Goal: Task Accomplishment & Management: Complete application form

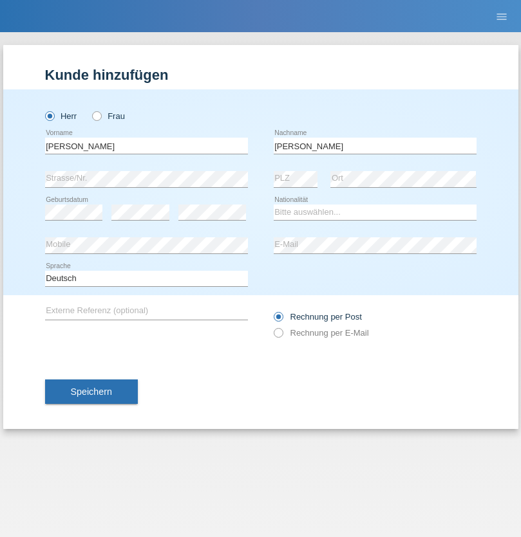
type input "[PERSON_NAME]"
select select "IT"
select select "C"
select select "01"
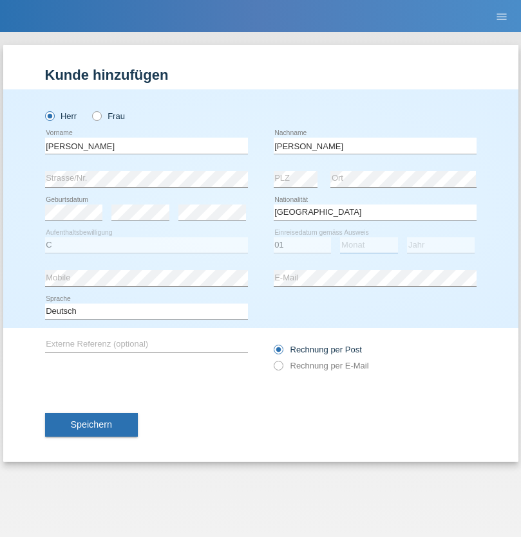
select select "10"
select select "2021"
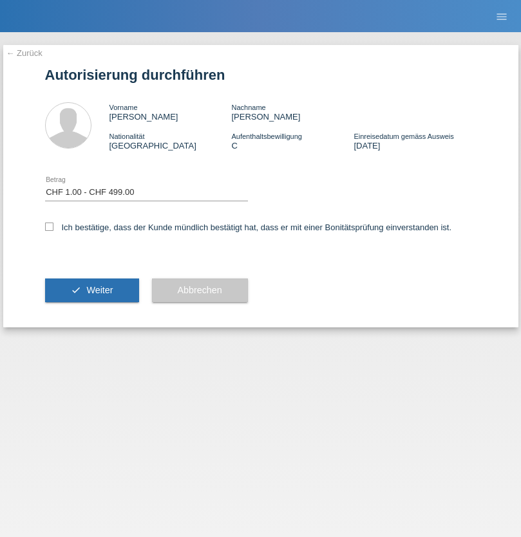
select select "1"
checkbox input "true"
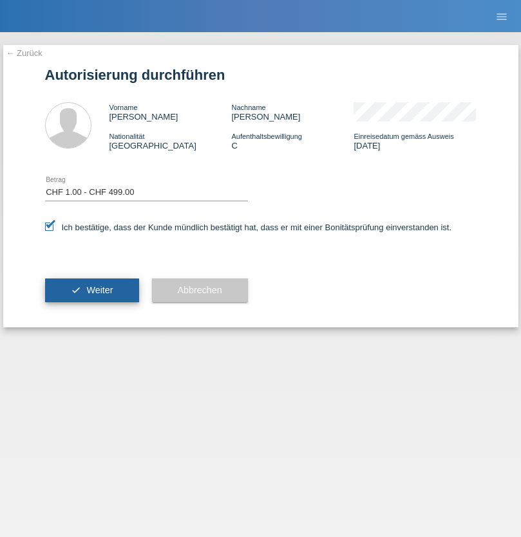
click at [91, 290] on span "Weiter" at bounding box center [99, 290] width 26 height 10
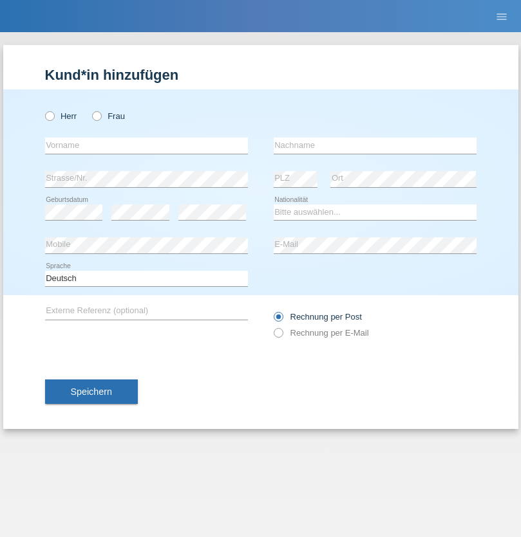
radio input "true"
click at [146, 145] on input "text" at bounding box center [146, 146] width 203 height 16
type input "[PERSON_NAME]"
click at [375, 145] on input "text" at bounding box center [375, 146] width 203 height 16
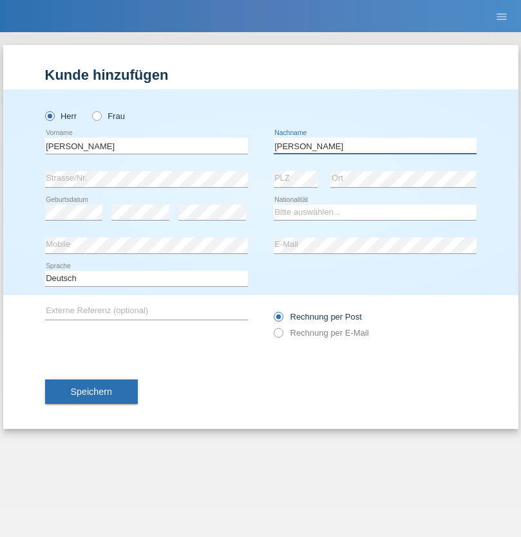
type input "Mohamed"
select select "SY"
select select "C"
select select "21"
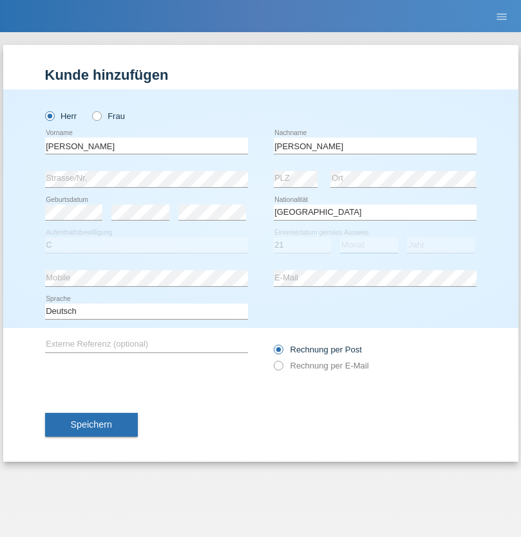
select select "12"
select select "2013"
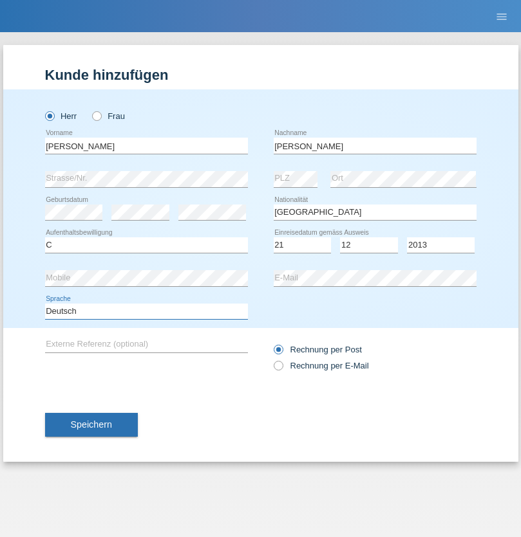
select select "en"
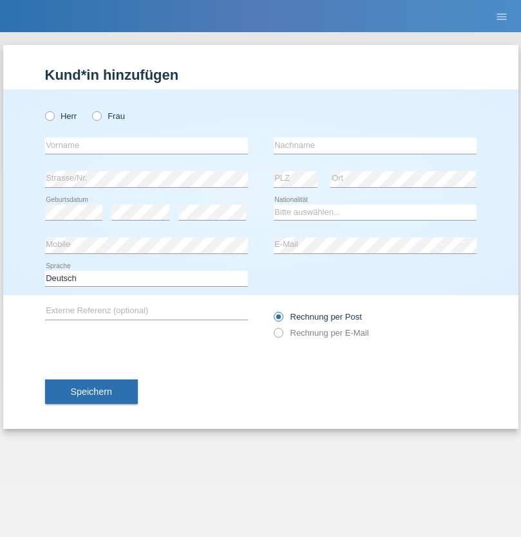
radio input "true"
click at [146, 145] on input "text" at bounding box center [146, 146] width 203 height 16
type input "David"
click at [375, 145] on input "text" at bounding box center [375, 146] width 203 height 16
type input "Senn"
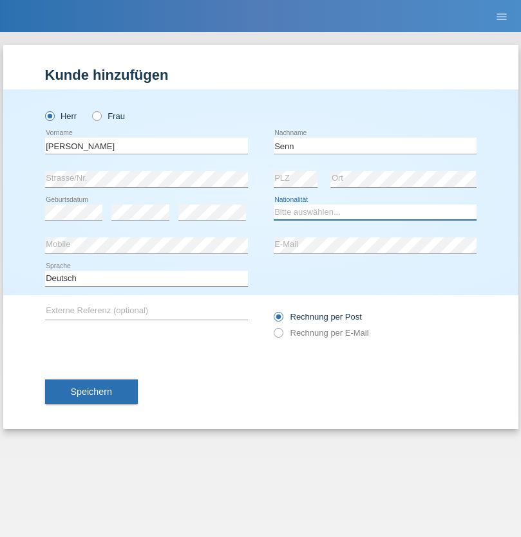
select select "CH"
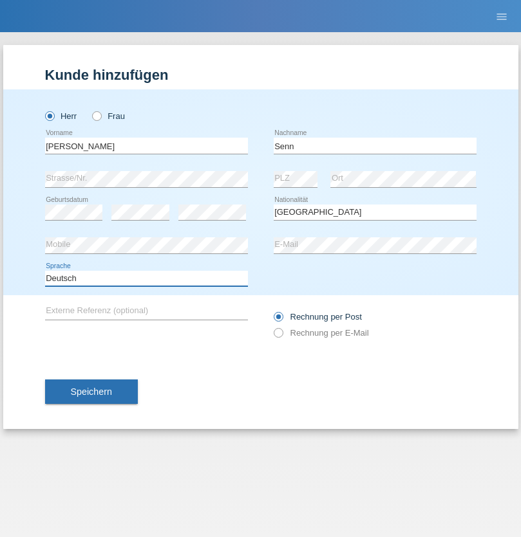
select select "en"
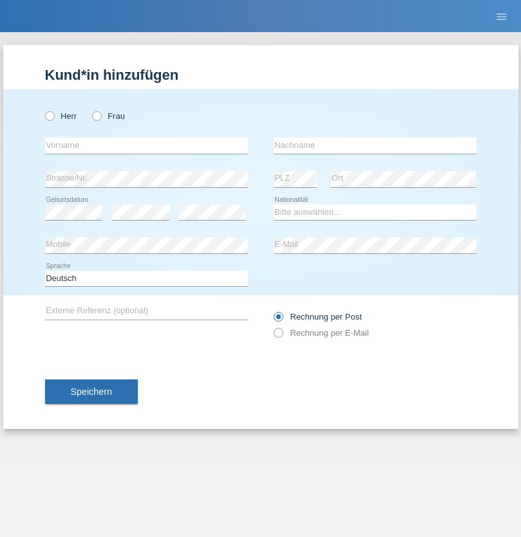
radio input "true"
click at [146, 145] on input "text" at bounding box center [146, 146] width 203 height 16
type input "Sacha"
click at [375, 145] on input "text" at bounding box center [375, 146] width 203 height 16
type input "Kresovic"
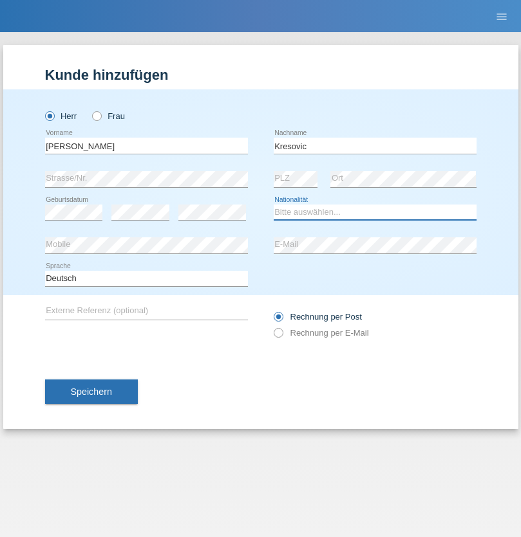
select select "CH"
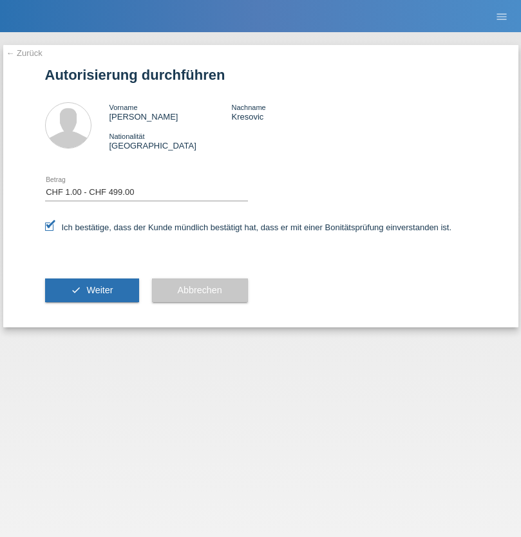
select select "1"
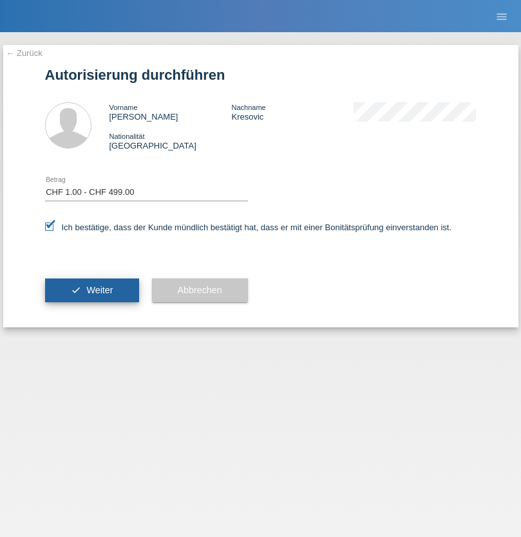
click at [91, 290] on span "Weiter" at bounding box center [99, 290] width 26 height 10
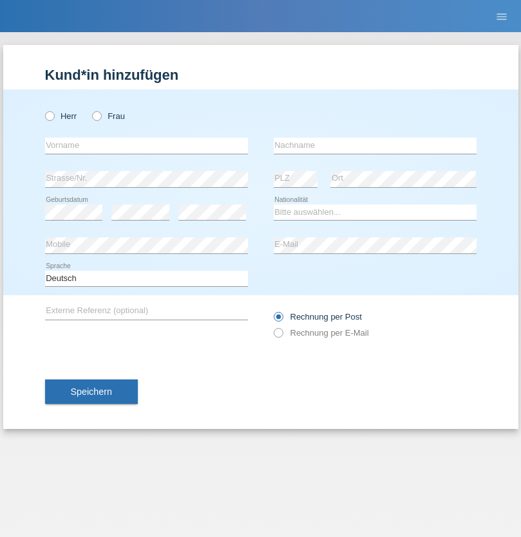
radio input "true"
click at [146, 145] on input "text" at bounding box center [146, 146] width 203 height 16
type input "Robert"
click at [375, 145] on input "text" at bounding box center [375, 146] width 203 height 16
type input "Kämpf"
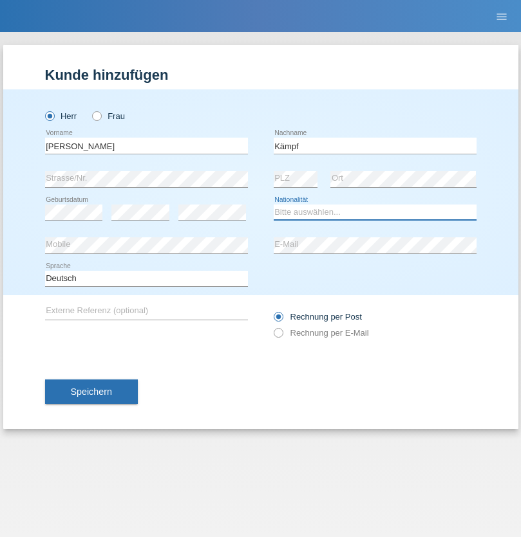
select select "DE"
select select "C"
select select "01"
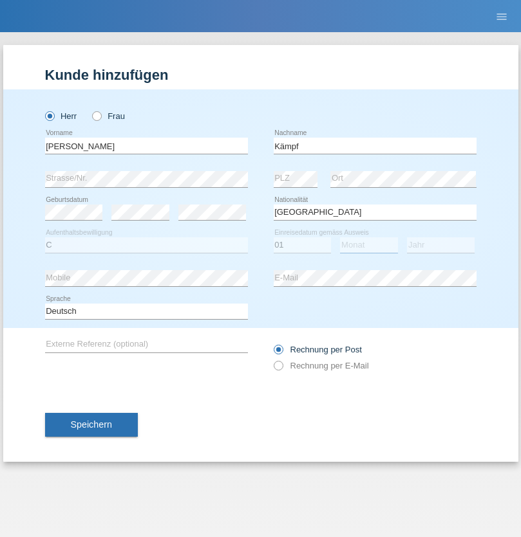
select select "10"
select select "2021"
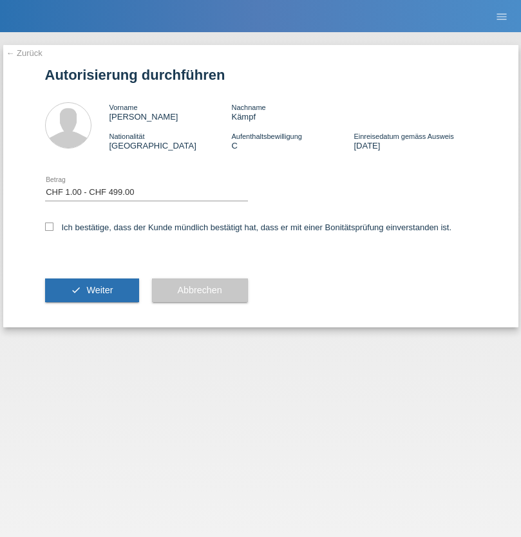
select select "1"
checkbox input "true"
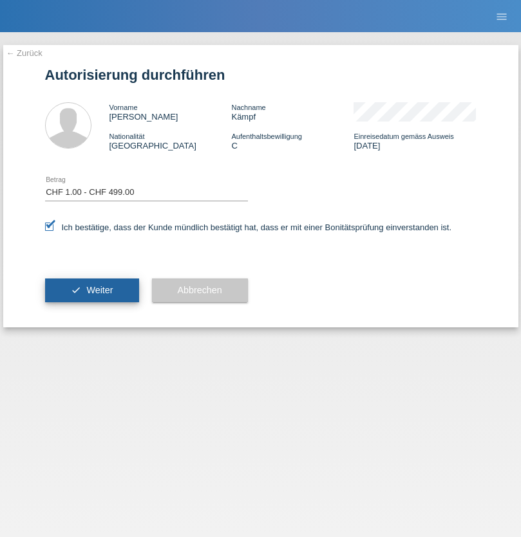
click at [91, 290] on span "Weiter" at bounding box center [99, 290] width 26 height 10
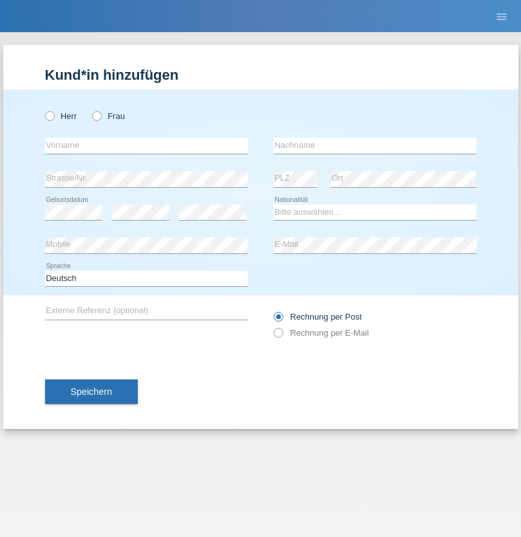
radio input "true"
click at [146, 145] on input "text" at bounding box center [146, 146] width 203 height 16
type input "[PERSON_NAME]"
click at [375, 145] on input "text" at bounding box center [375, 146] width 203 height 16
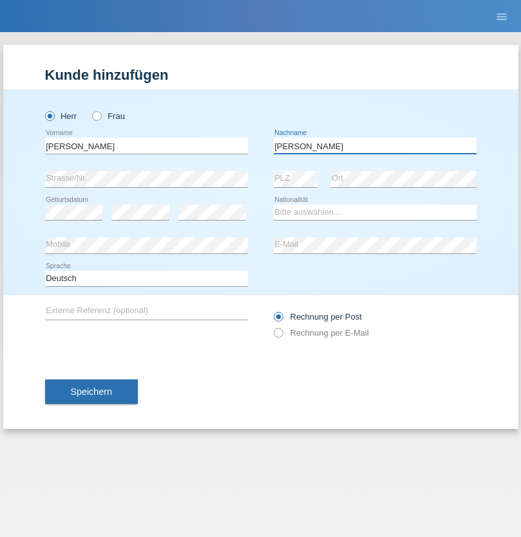
type input "[PERSON_NAME]"
select select "IT"
select select "C"
select select "01"
select select "10"
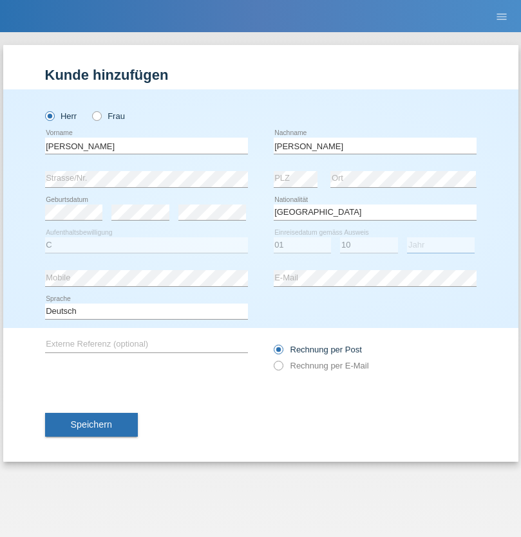
select select "2021"
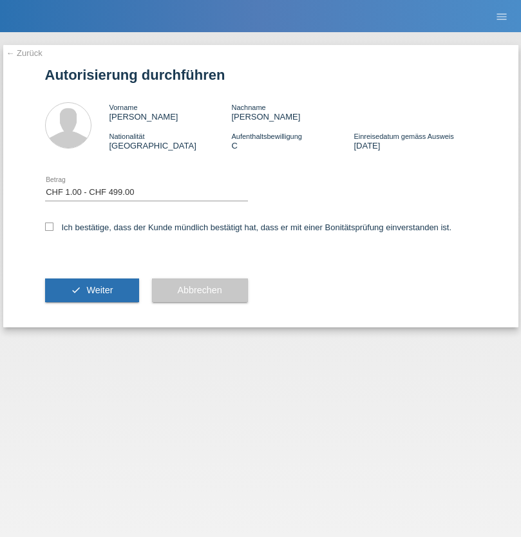
select select "1"
checkbox input "true"
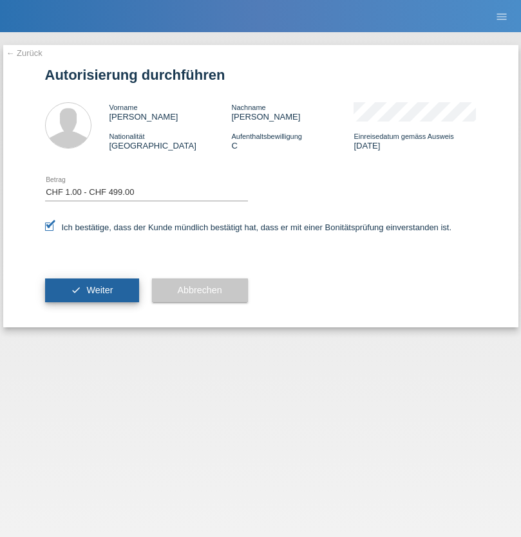
click at [91, 290] on span "Weiter" at bounding box center [99, 290] width 26 height 10
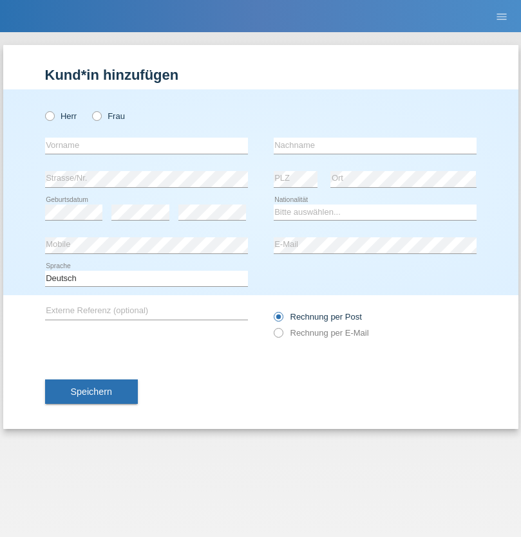
radio input "true"
click at [146, 145] on input "text" at bounding box center [146, 146] width 203 height 16
type input "Enes"
click at [375, 145] on input "text" at bounding box center [375, 146] width 203 height 16
type input "Karaalp"
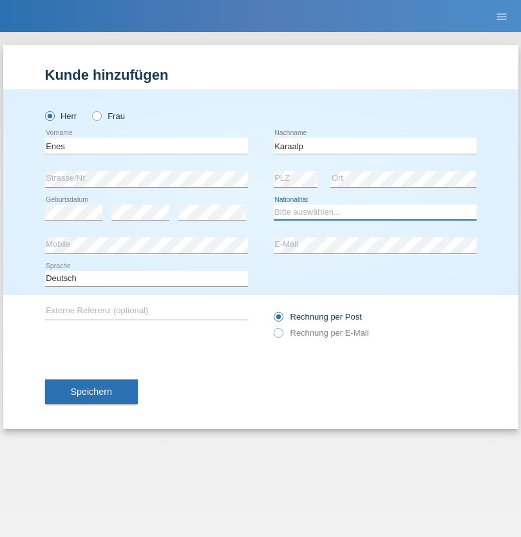
select select "AT"
select select "C"
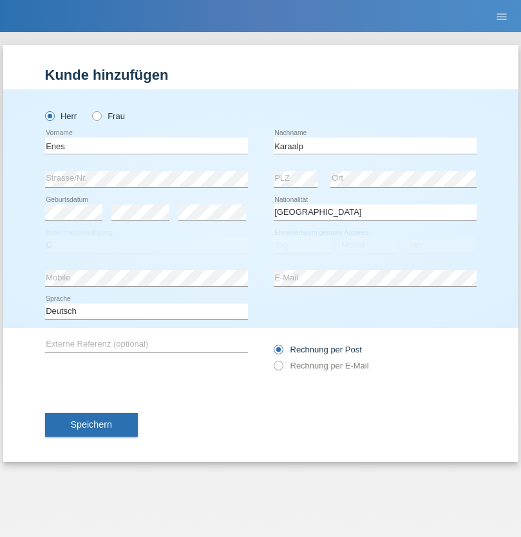
select select "01"
select select "10"
select select "2019"
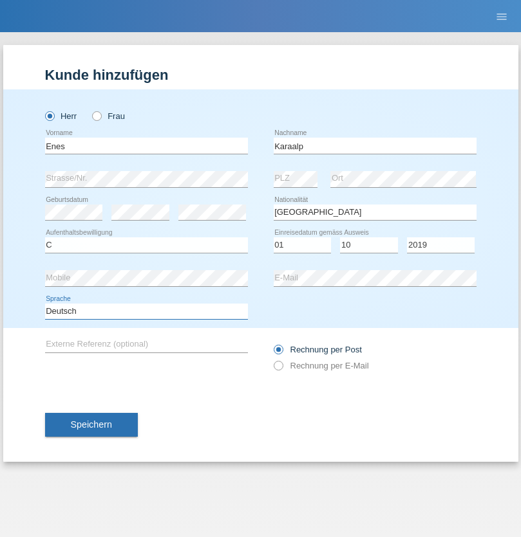
select select "en"
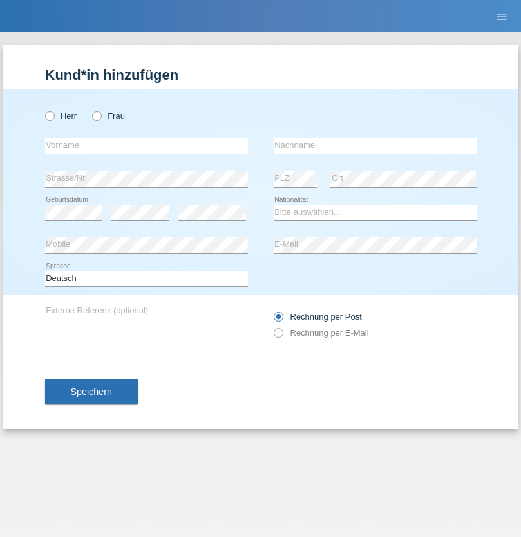
radio input "true"
click at [146, 145] on input "text" at bounding box center [146, 146] width 203 height 16
type input "[PERSON_NAME]"
click at [375, 145] on input "text" at bounding box center [375, 146] width 203 height 16
type input "Magomed"
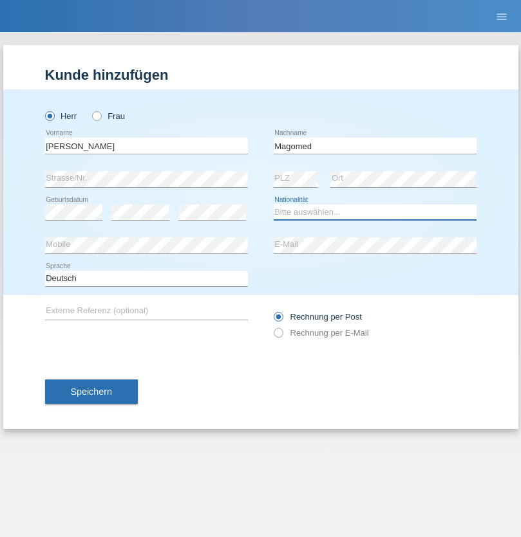
select select "RU"
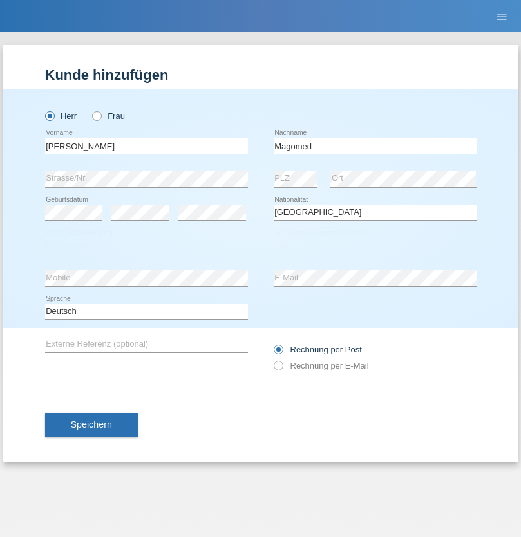
select select "C"
select select "25"
select select "08"
select select "2014"
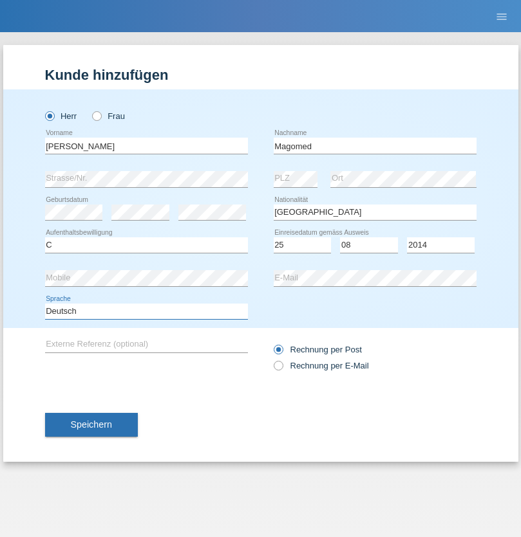
select select "en"
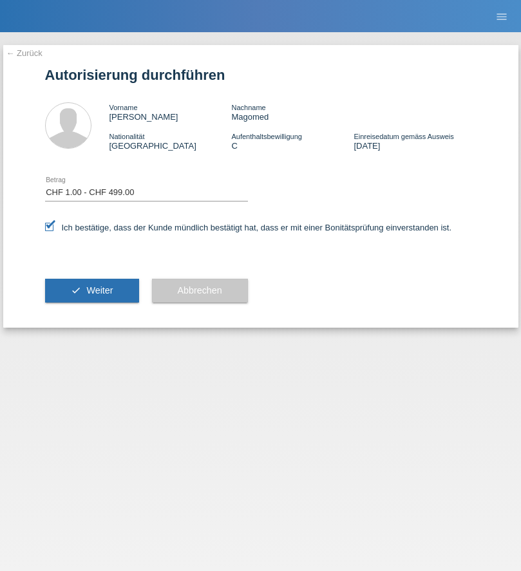
select select "1"
click at [91, 290] on span "Weiter" at bounding box center [99, 290] width 26 height 10
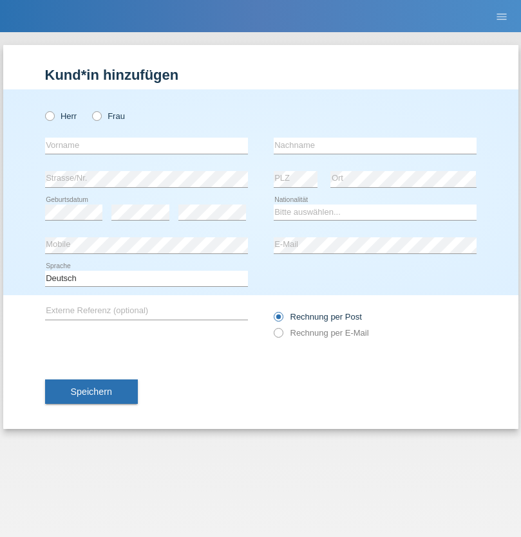
radio input "true"
click at [146, 145] on input "text" at bounding box center [146, 146] width 203 height 16
type input "[PERSON_NAME]"
click at [375, 145] on input "text" at bounding box center [375, 146] width 203 height 16
type input "Teeriu"
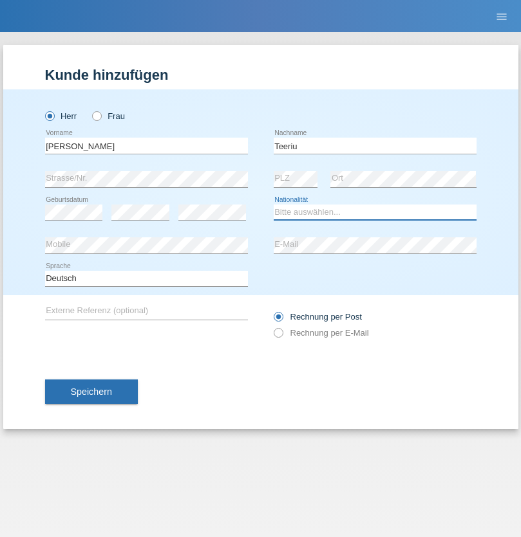
select select "RO"
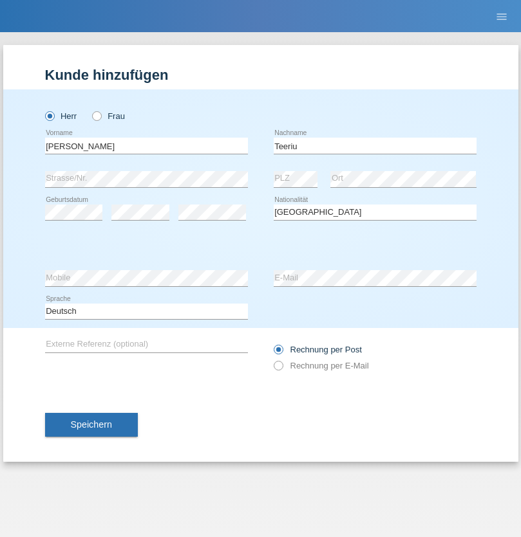
select select "C"
select select "07"
select select "09"
select select "2021"
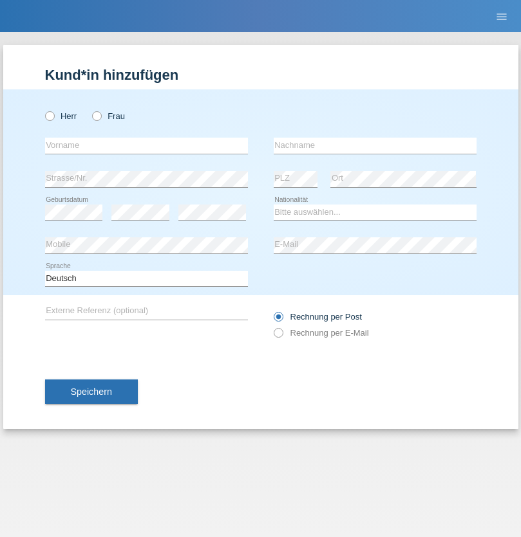
radio input "true"
click at [146, 145] on input "text" at bounding box center [146, 146] width 203 height 16
type input "firat"
click at [375, 145] on input "text" at bounding box center [375, 146] width 203 height 16
type input "kara"
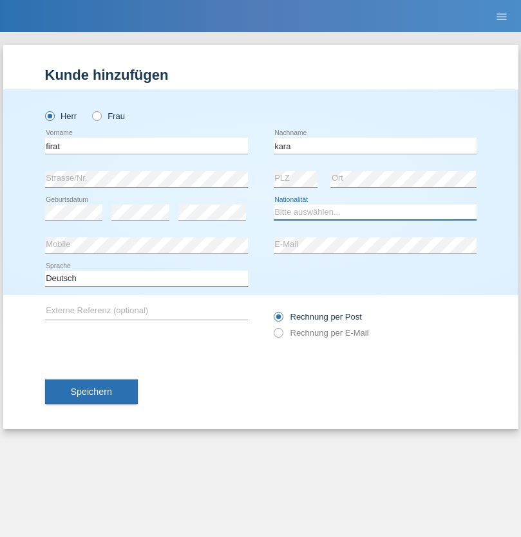
select select "CH"
radio input "true"
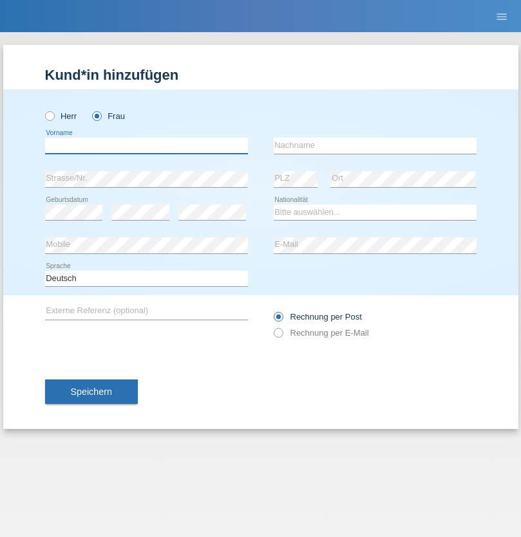
click at [146, 145] on input "text" at bounding box center [146, 146] width 203 height 16
type input "[PERSON_NAME]"
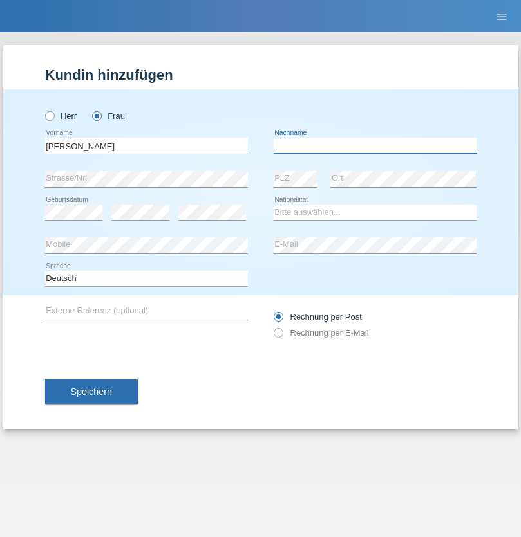
click at [375, 145] on input "text" at bounding box center [375, 146] width 203 height 16
type input "Dössegger"
select select "CH"
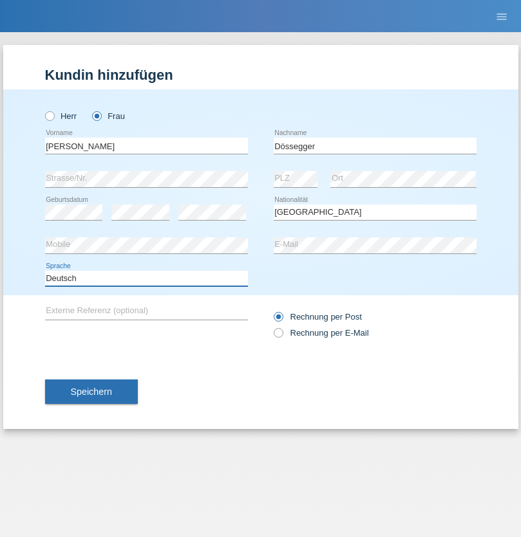
select select "en"
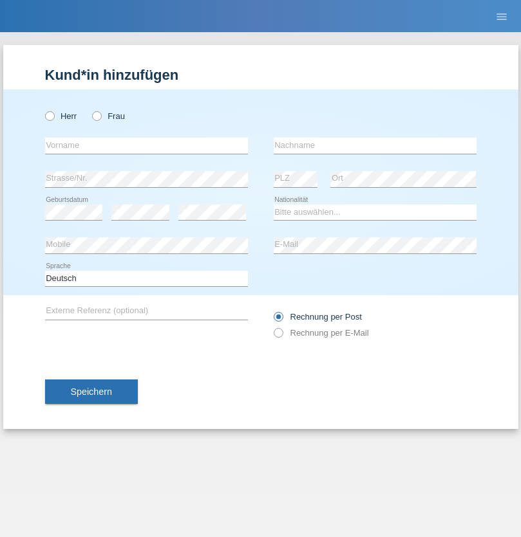
radio input "true"
click at [146, 145] on input "text" at bounding box center [146, 146] width 203 height 16
type input "Senije"
click at [375, 145] on input "text" at bounding box center [375, 146] width 203 height 16
type input "Rama"
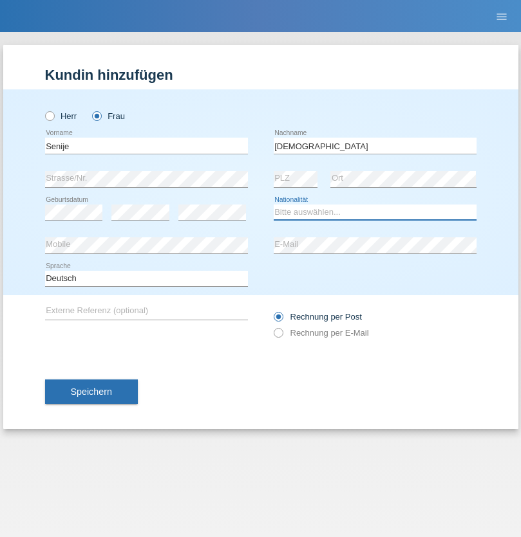
select select "CH"
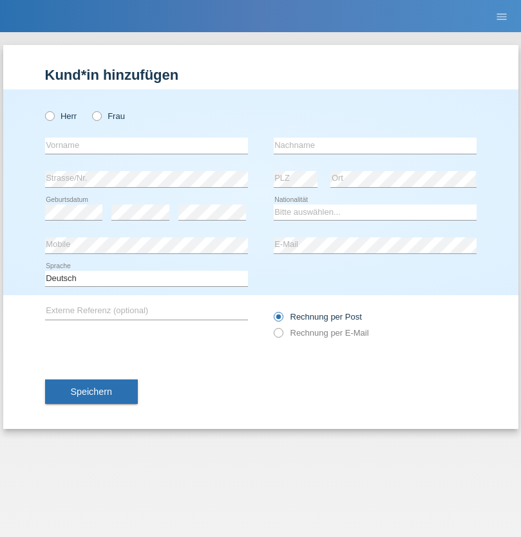
radio input "true"
click at [146, 145] on input "text" at bounding box center [146, 146] width 203 height 16
type input "Andy"
click at [375, 145] on input "text" at bounding box center [375, 146] width 203 height 16
type input "Priestley"
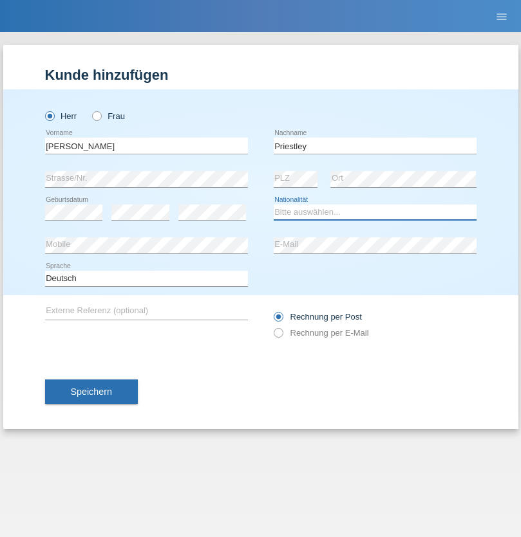
select select "CH"
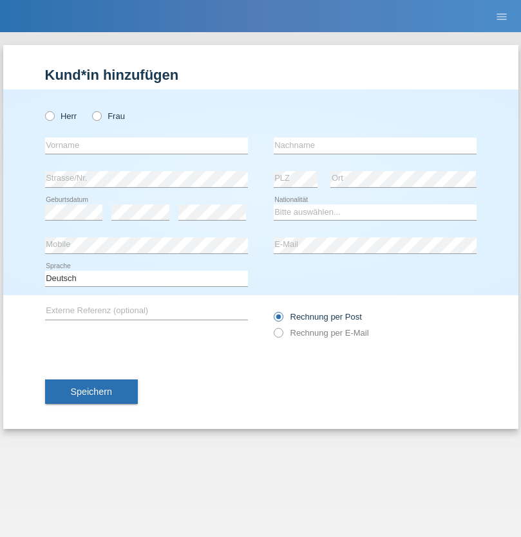
radio input "true"
click at [146, 145] on input "text" at bounding box center [146, 146] width 203 height 16
type input "[PERSON_NAME]"
click at [375, 145] on input "text" at bounding box center [375, 146] width 203 height 16
type input "Fortugno"
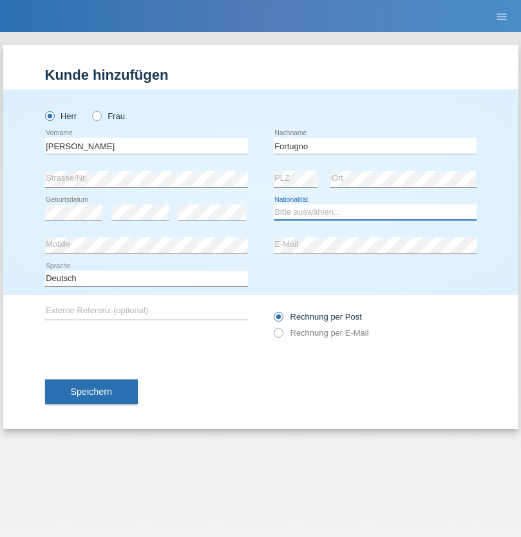
select select "IT"
select select "C"
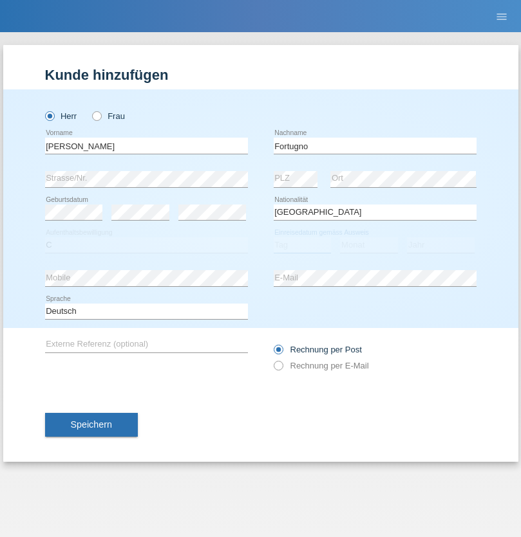
select select "09"
select select "08"
select select "2006"
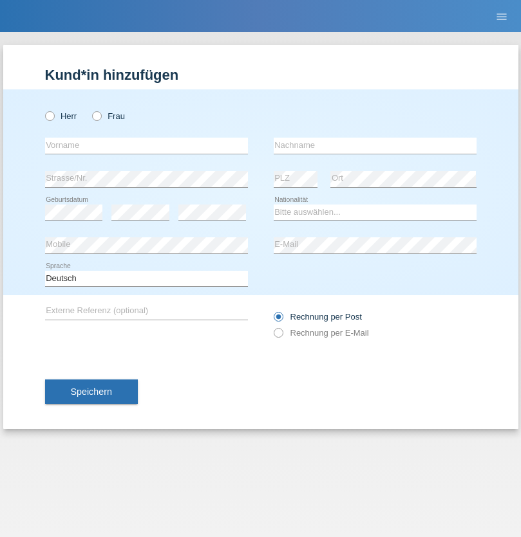
radio input "true"
click at [146, 145] on input "text" at bounding box center [146, 146] width 203 height 16
type input "Farkash"
click at [375, 145] on input "text" at bounding box center [375, 146] width 203 height 16
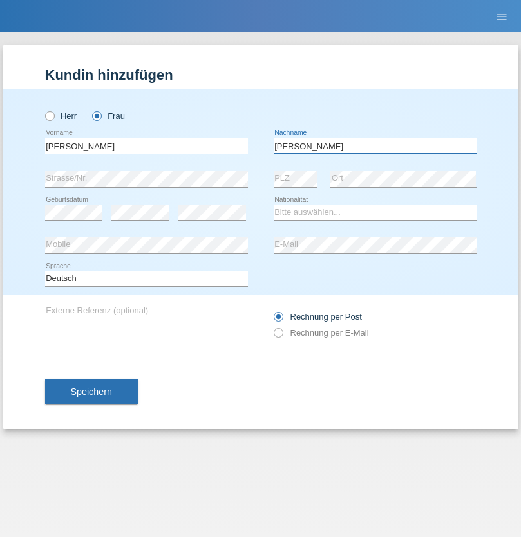
type input "Yolana"
select select "UA"
select select "C"
select select "23"
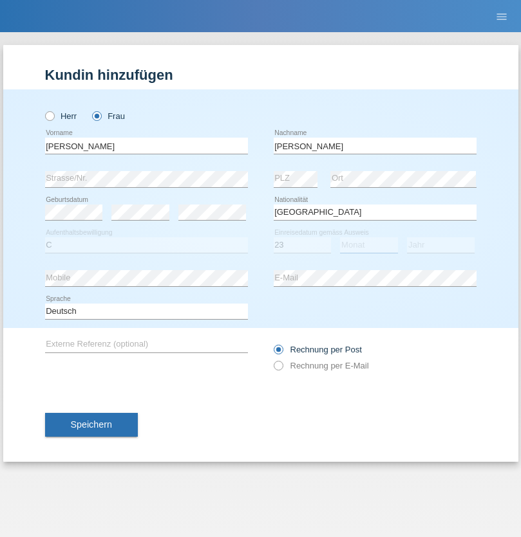
select select "10"
select select "2021"
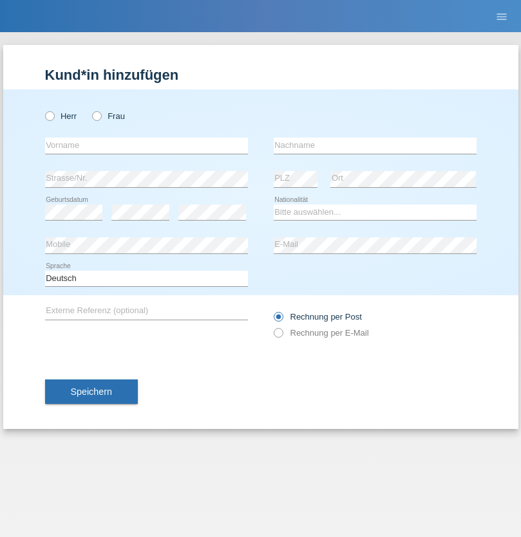
radio input "true"
click at [146, 145] on input "text" at bounding box center [146, 146] width 203 height 16
type input "Nuria"
click at [375, 145] on input "text" at bounding box center [375, 146] width 203 height 16
type input "D'Antino"
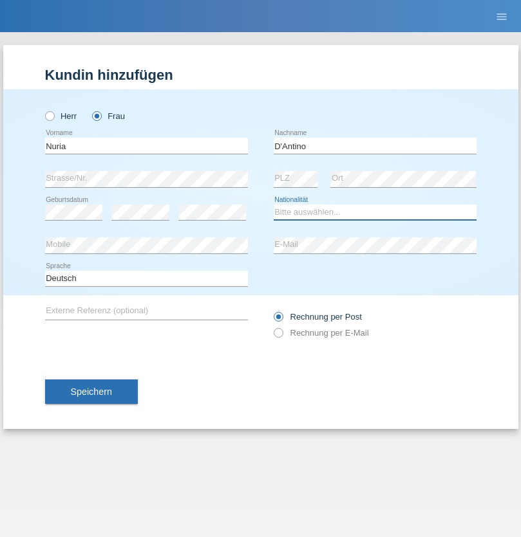
select select "CH"
